Goal: Task Accomplishment & Management: Complete application form

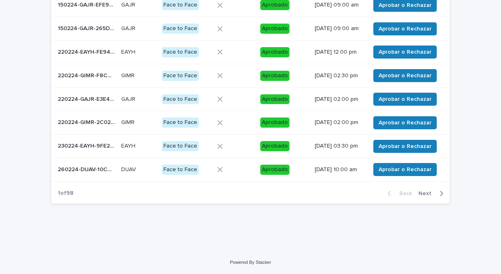
scroll to position [168, 0]
click at [430, 194] on span "Next" at bounding box center [428, 194] width 18 height 6
click at [430, 194] on div "Back Next" at bounding box center [415, 193] width 69 height 20
click at [425, 196] on span "Next" at bounding box center [428, 194] width 18 height 6
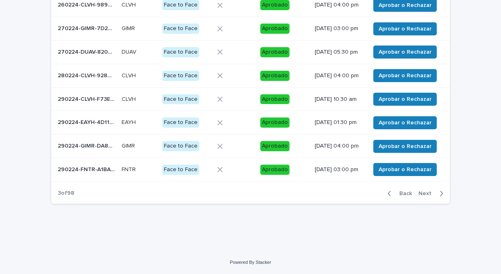
click at [425, 196] on span "Next" at bounding box center [428, 194] width 18 height 6
click at [440, 197] on icon "button" at bounding box center [442, 193] width 4 height 7
click at [440, 193] on icon "button" at bounding box center [442, 193] width 4 height 7
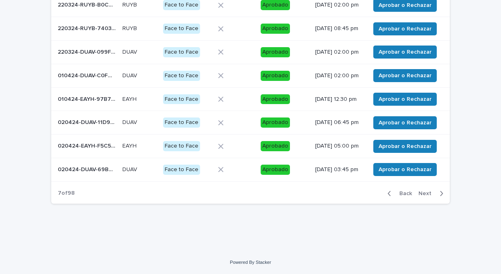
scroll to position [173, 0]
click at [440, 197] on icon "button" at bounding box center [442, 193] width 4 height 7
click at [439, 197] on div "Back Next" at bounding box center [415, 193] width 69 height 20
click at [440, 197] on icon "button" at bounding box center [442, 193] width 4 height 7
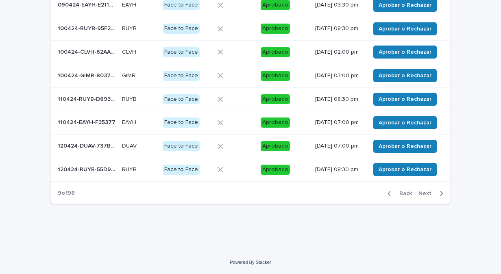
scroll to position [168, 0]
click at [441, 194] on icon "button" at bounding box center [442, 193] width 3 height 5
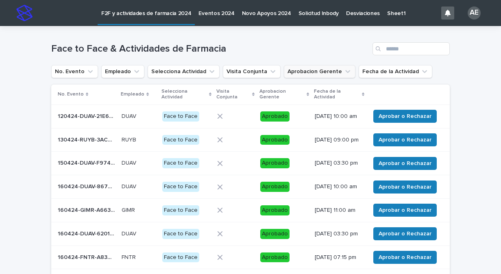
click at [344, 72] on icon "Aprobacion Gerente" at bounding box center [348, 72] width 8 height 8
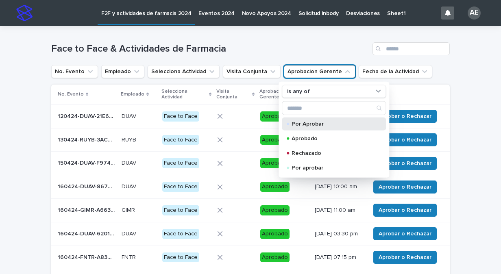
click at [310, 122] on p "Por Aprobar" at bounding box center [332, 124] width 81 height 6
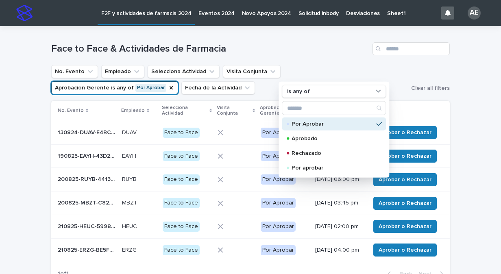
click at [454, 105] on div "Loading... Saving… Loading... Saving… Face to Face & Actividades de Farmacia No…" at bounding box center [250, 178] width 501 height 305
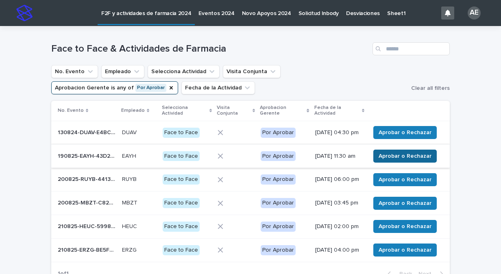
click at [404, 157] on span "Aprobar o Rechazar" at bounding box center [405, 156] width 53 height 8
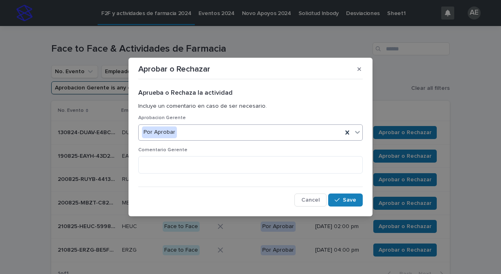
click at [361, 130] on icon at bounding box center [357, 132] width 8 height 8
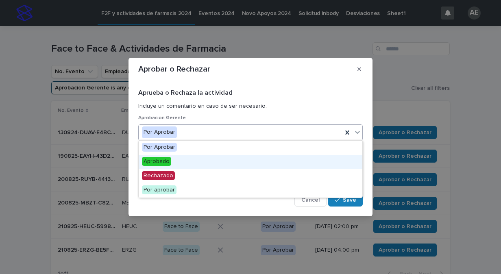
click at [322, 168] on div "Aprobado" at bounding box center [251, 162] width 224 height 14
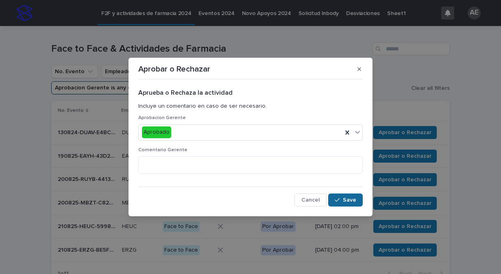
click at [344, 201] on span "Save" at bounding box center [349, 200] width 13 height 6
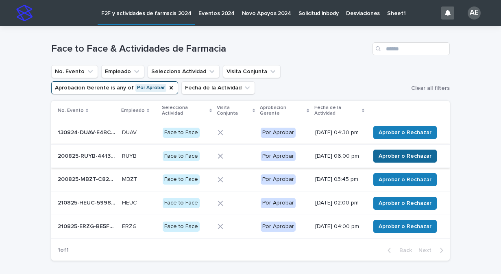
click at [413, 158] on span "Aprobar o Rechazar" at bounding box center [405, 156] width 53 height 8
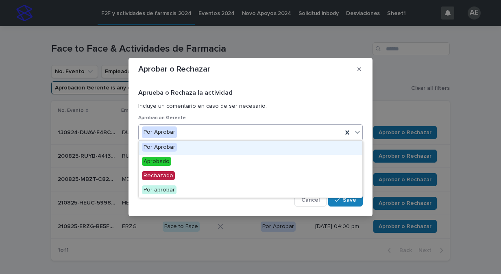
click at [357, 133] on icon at bounding box center [357, 132] width 5 height 3
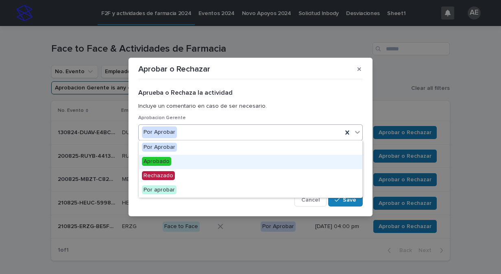
click at [325, 159] on div "Aprobado" at bounding box center [251, 162] width 224 height 14
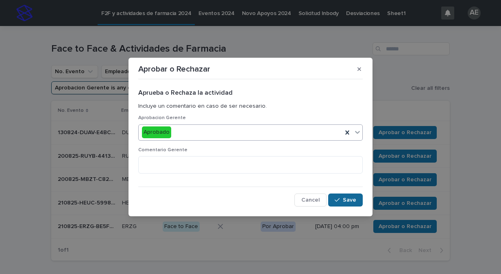
click at [350, 199] on span "Save" at bounding box center [349, 200] width 13 height 6
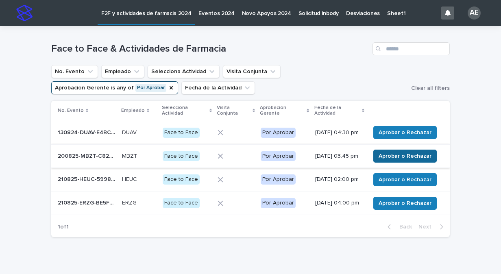
click at [418, 152] on button "Aprobar o Rechazar" at bounding box center [404, 156] width 63 height 13
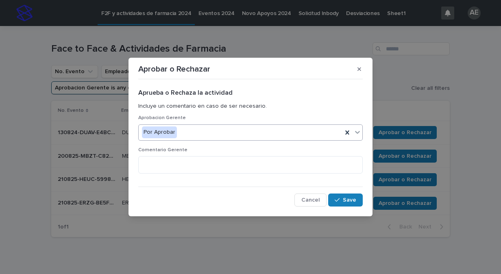
click at [356, 131] on icon at bounding box center [357, 132] width 8 height 8
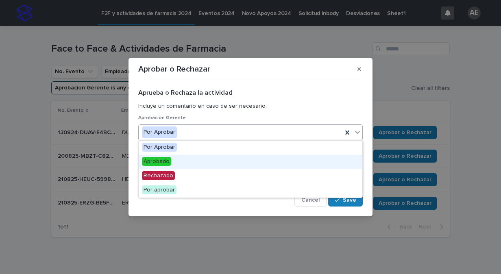
click at [345, 160] on div "Aprobado" at bounding box center [251, 162] width 224 height 14
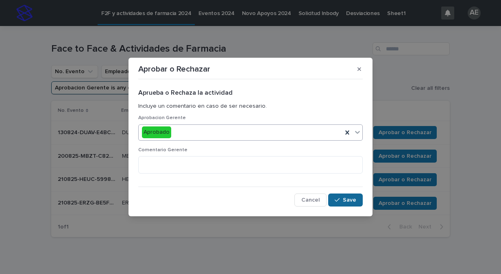
click at [356, 194] on button "Save" at bounding box center [345, 200] width 35 height 13
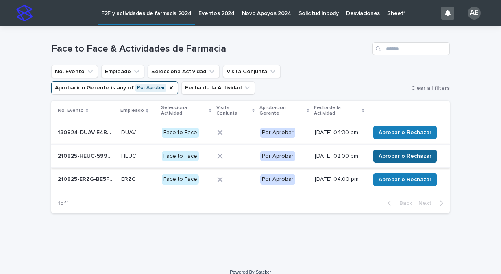
click at [401, 157] on span "Aprobar o Rechazar" at bounding box center [405, 156] width 53 height 8
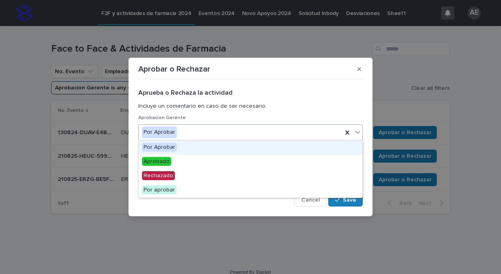
click at [355, 132] on icon at bounding box center [357, 132] width 8 height 8
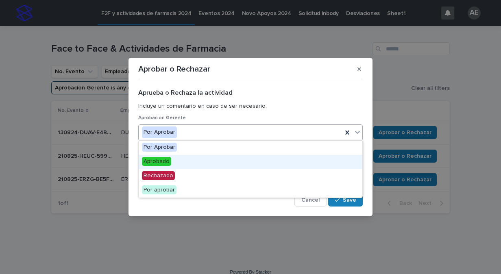
click at [327, 162] on div "Aprobado" at bounding box center [251, 162] width 224 height 14
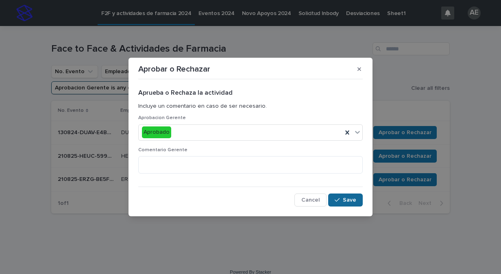
click at [354, 200] on span "Save" at bounding box center [349, 200] width 13 height 6
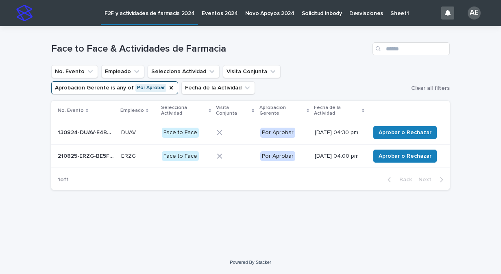
click at [229, 157] on div at bounding box center [235, 156] width 37 height 6
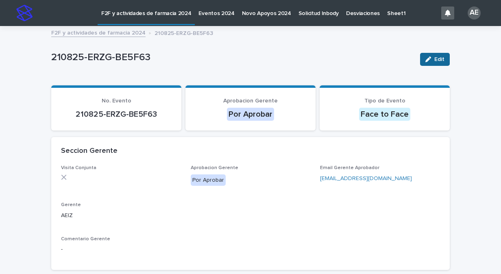
click at [436, 56] on button "Edit" at bounding box center [435, 59] width 30 height 13
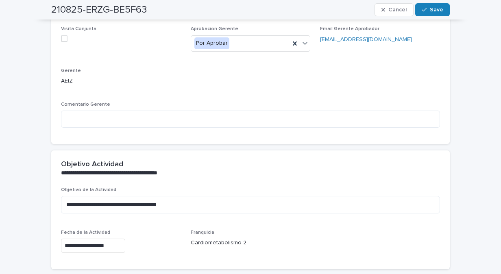
scroll to position [167, 0]
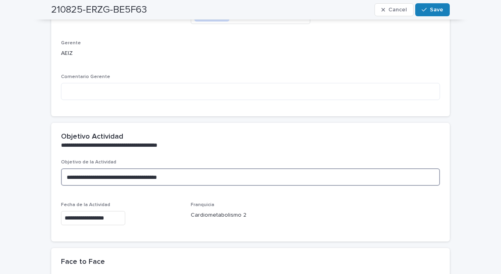
click at [207, 178] on textarea "**********" at bounding box center [250, 176] width 379 height 17
type textarea "*"
type textarea "**********"
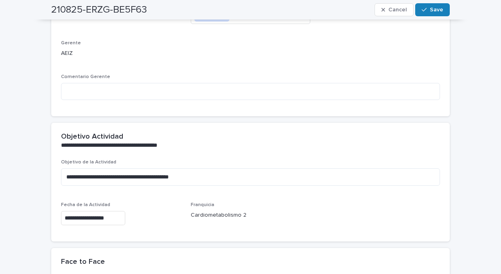
click at [68, 221] on input "**********" at bounding box center [93, 218] width 64 height 14
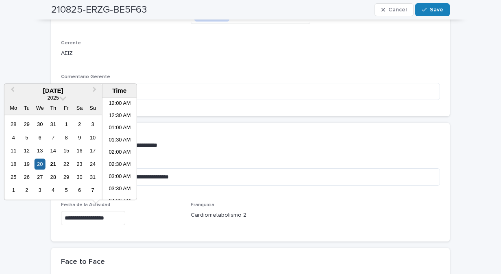
scroll to position [346, 0]
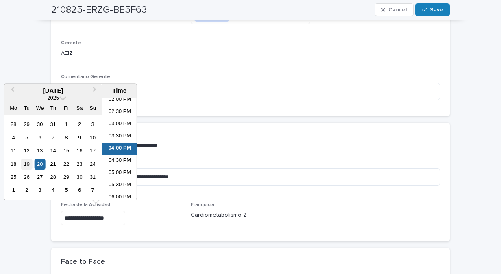
click at [28, 162] on div "19" at bounding box center [26, 164] width 11 height 11
type input "**********"
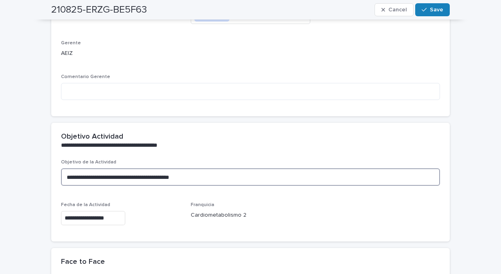
click at [225, 173] on textarea "**********" at bounding box center [250, 176] width 379 height 17
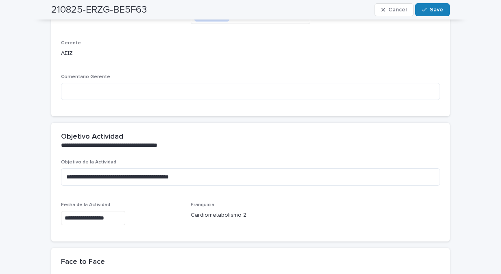
click at [101, 218] on input "**********" at bounding box center [93, 218] width 64 height 14
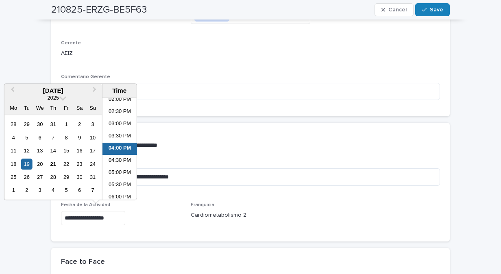
scroll to position [329, 0]
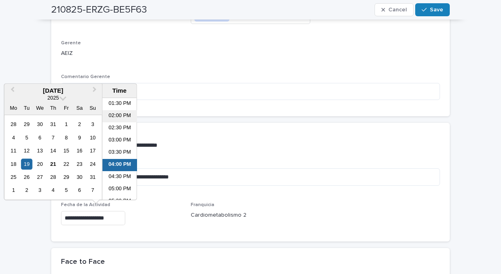
click at [111, 115] on li "02:00 PM" at bounding box center [120, 117] width 35 height 12
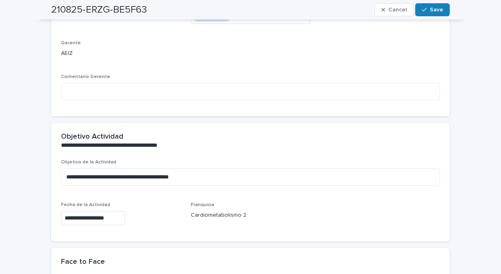
type input "**********"
click at [342, 192] on div "**********" at bounding box center [250, 195] width 379 height 72
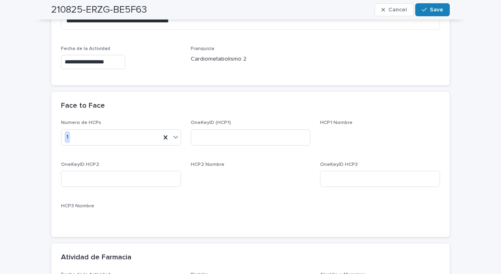
scroll to position [354, 0]
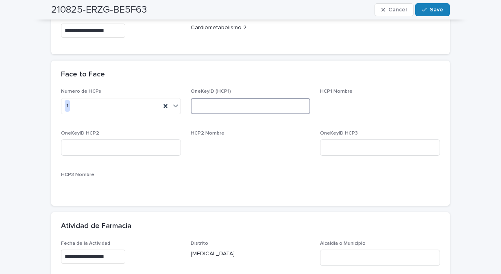
click at [237, 105] on input at bounding box center [251, 106] width 120 height 16
click at [337, 91] on span "HCP1 Nombre" at bounding box center [336, 91] width 33 height 5
click at [127, 151] on input at bounding box center [121, 148] width 120 height 16
click at [243, 98] on input at bounding box center [251, 106] width 120 height 16
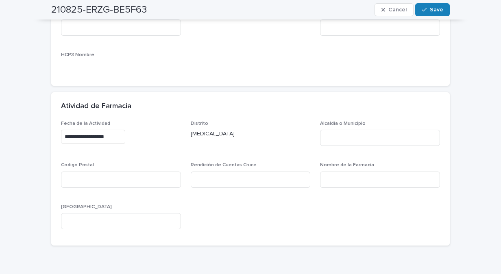
scroll to position [478, 0]
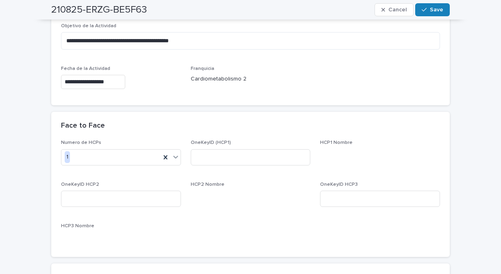
scroll to position [290, 0]
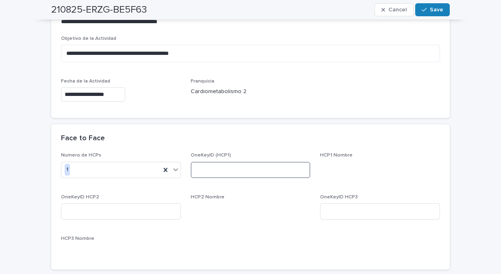
click at [216, 171] on input at bounding box center [251, 170] width 120 height 16
paste input "**********"
type input "**********"
click at [423, 145] on div "Face to Face" at bounding box center [250, 138] width 399 height 28
click at [337, 166] on p at bounding box center [380, 166] width 120 height 9
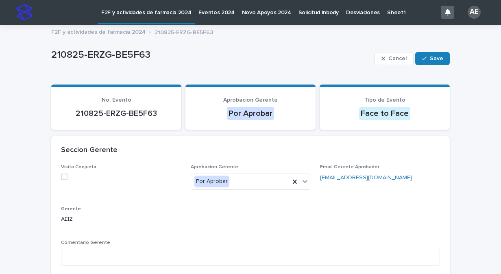
scroll to position [0, 0]
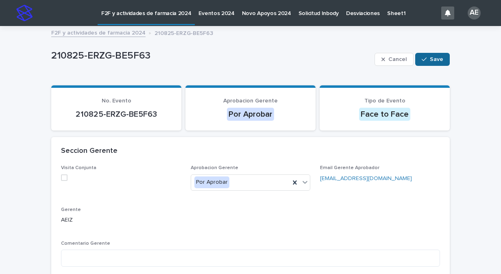
click at [437, 59] on span "Save" at bounding box center [436, 60] width 13 height 6
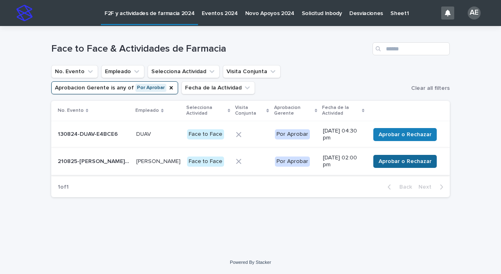
click at [422, 159] on span "Aprobar o Rechazar" at bounding box center [405, 161] width 53 height 8
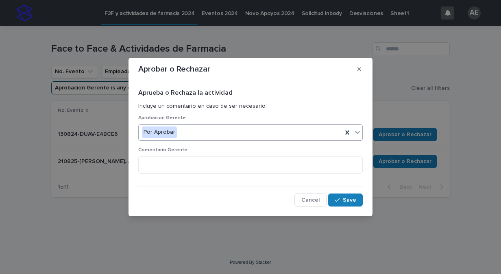
click at [359, 129] on icon at bounding box center [357, 132] width 8 height 8
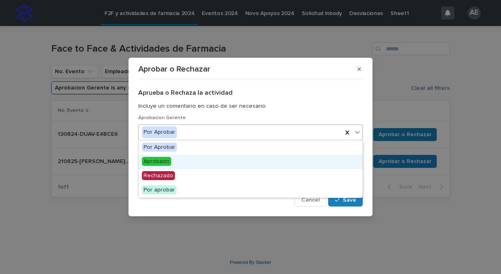
click at [297, 160] on div "Aprobado" at bounding box center [251, 162] width 224 height 14
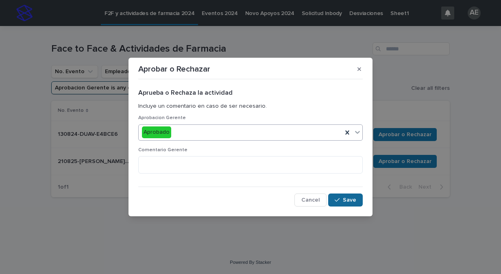
click at [347, 197] on span "Save" at bounding box center [349, 200] width 13 height 6
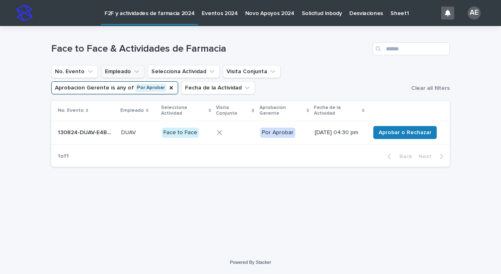
click at [134, 74] on icon "Empleado" at bounding box center [137, 72] width 8 height 8
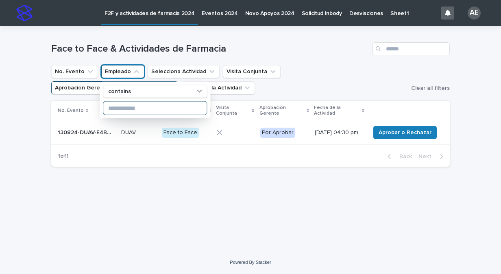
click at [140, 108] on input at bounding box center [154, 108] width 103 height 13
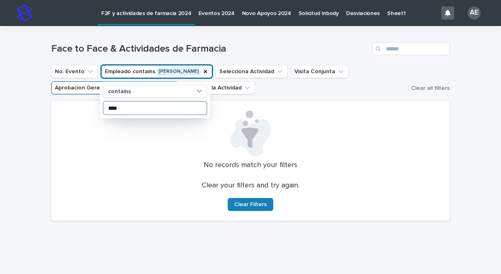
type input "****"
click at [246, 143] on icon at bounding box center [250, 138] width 17 height 20
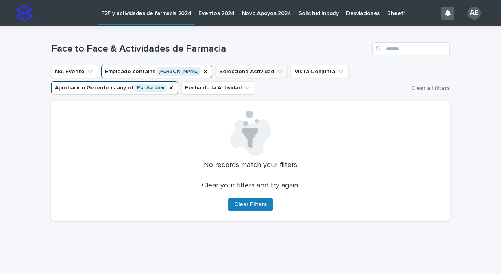
click at [277, 71] on icon "Selecciona Actividad" at bounding box center [279, 71] width 5 height 3
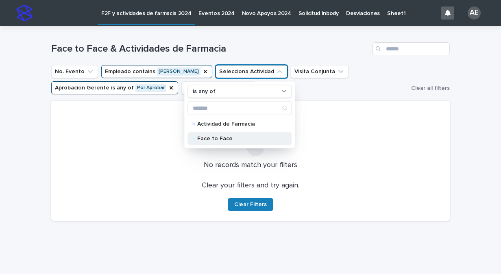
click at [226, 139] on p "Face to Face" at bounding box center [237, 139] width 81 height 6
click at [170, 87] on icon "Aprobacion Gerente" at bounding box center [171, 87] width 3 height 3
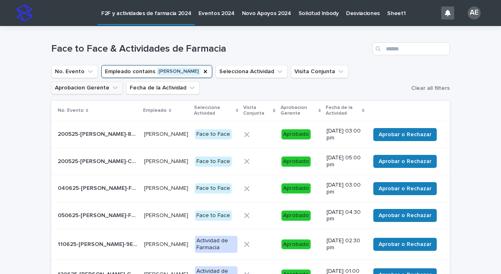
drag, startPoint x: 494, startPoint y: 116, endPoint x: 502, endPoint y: 190, distance: 73.7
click at [501, 190] on html "F2F y actividades de farmacia 2024 Eventos 2024 Novo Apoyos 2024 Solicitud Inbo…" at bounding box center [250, 137] width 501 height 274
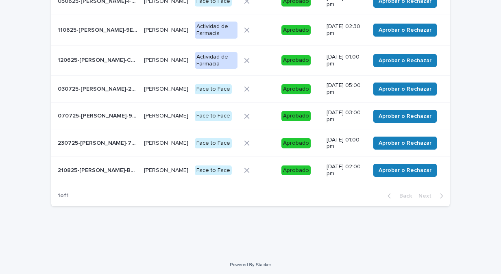
scroll to position [216, 0]
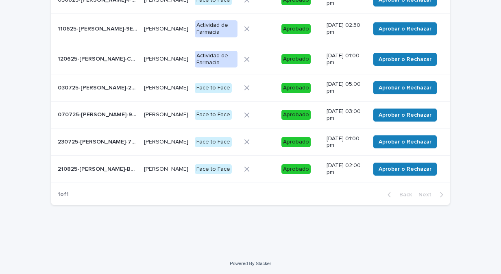
drag, startPoint x: 138, startPoint y: 172, endPoint x: 89, endPoint y: 172, distance: 48.8
click at [89, 172] on div "210825-ERZG-BE5F63 210825-ERZG-BE5F63" at bounding box center [98, 169] width 80 height 13
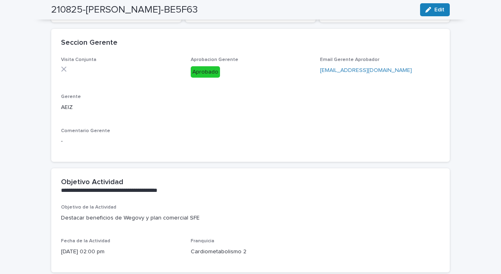
scroll to position [113, 0]
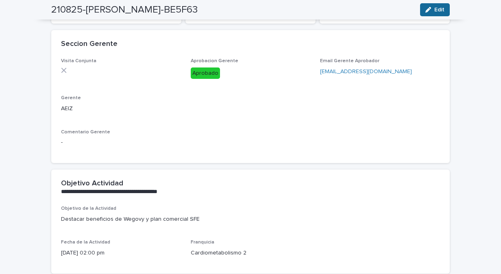
click at [425, 13] on button "Edit" at bounding box center [435, 9] width 30 height 13
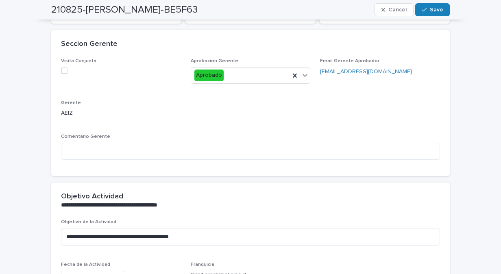
scroll to position [145, 0]
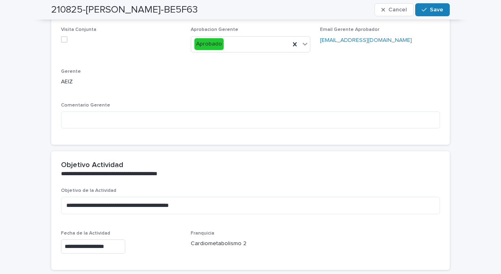
click at [63, 10] on h2 "210825-ERZG-BE5F63" at bounding box center [124, 10] width 146 height 12
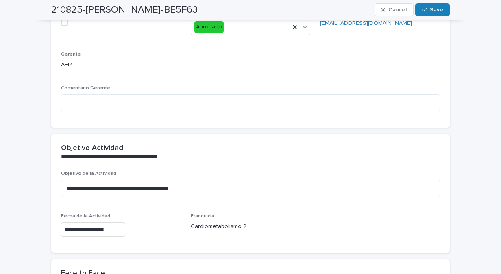
scroll to position [0, 0]
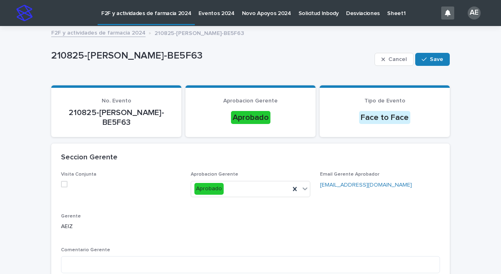
click at [94, 118] on p "210825-ERZG-BE5F63" at bounding box center [116, 118] width 111 height 20
click at [93, 115] on p "210825-ERZG-BE5F63" at bounding box center [116, 118] width 111 height 20
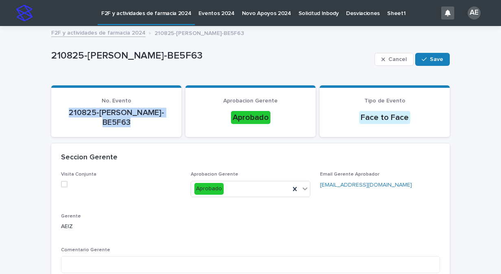
click at [101, 113] on p "210825-ERZG-BE5F63" at bounding box center [116, 118] width 111 height 20
click at [98, 113] on p "210825-ERZG-BE5F63" at bounding box center [116, 118] width 111 height 20
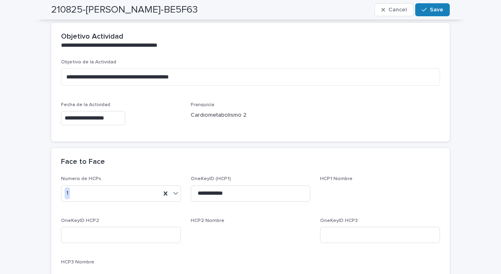
scroll to position [273, 0]
